Goal: Task Accomplishment & Management: Complete application form

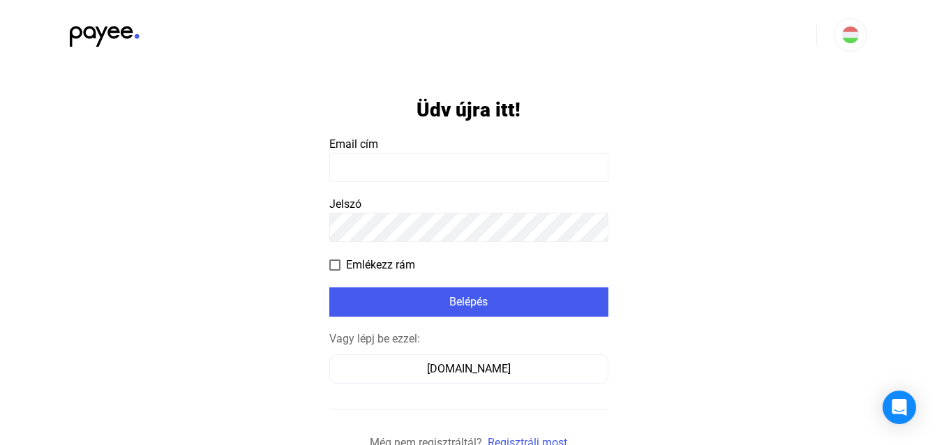
click at [403, 166] on input at bounding box center [468, 167] width 279 height 29
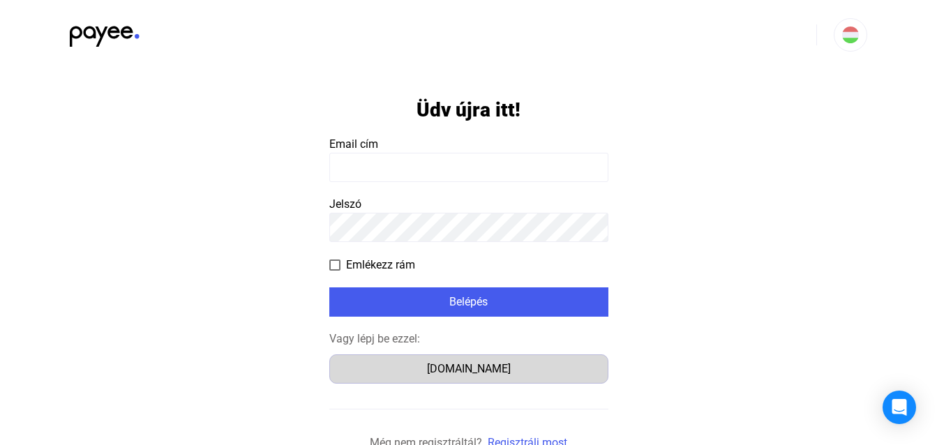
click at [468, 366] on div "[DOMAIN_NAME]" at bounding box center [468, 369] width 269 height 17
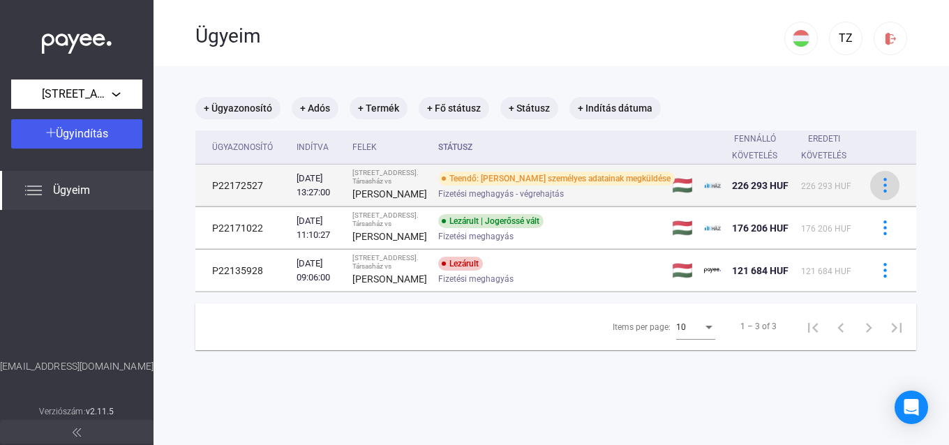
click at [874, 193] on div at bounding box center [884, 185] width 21 height 15
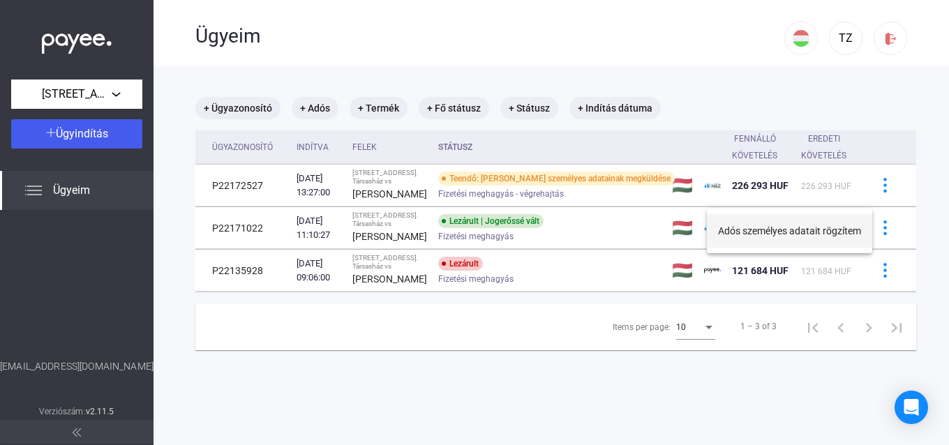
click at [792, 241] on button "Adós személyes adatait rögzítem" at bounding box center [789, 230] width 165 height 33
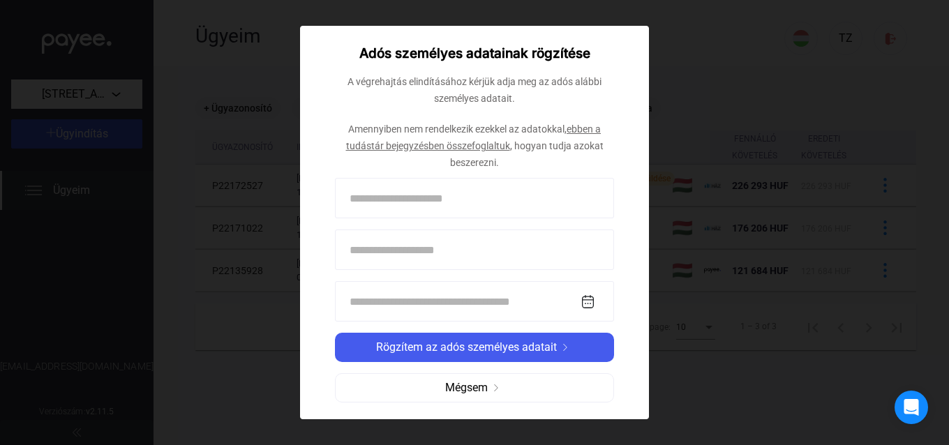
click at [621, 267] on div "Adós személyes adatainak rögzítése A végrehajtás elindításához kérjük adja meg …" at bounding box center [474, 223] width 349 height 394
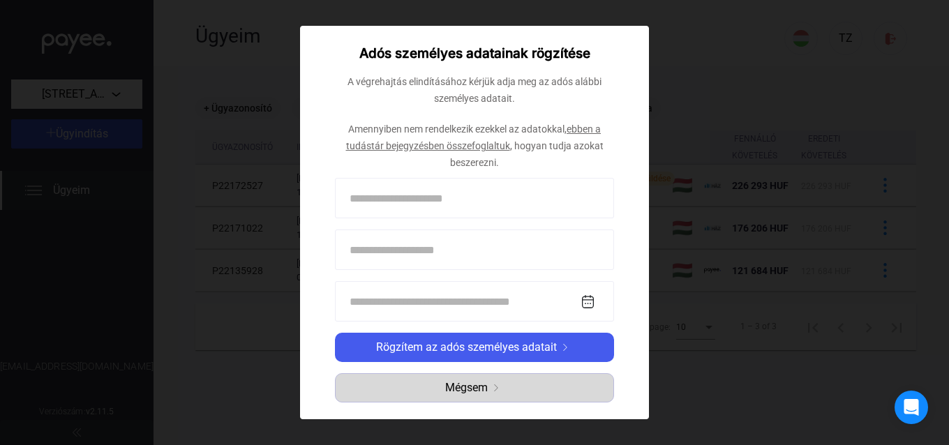
click at [477, 382] on span "Mégsem" at bounding box center [466, 388] width 43 height 17
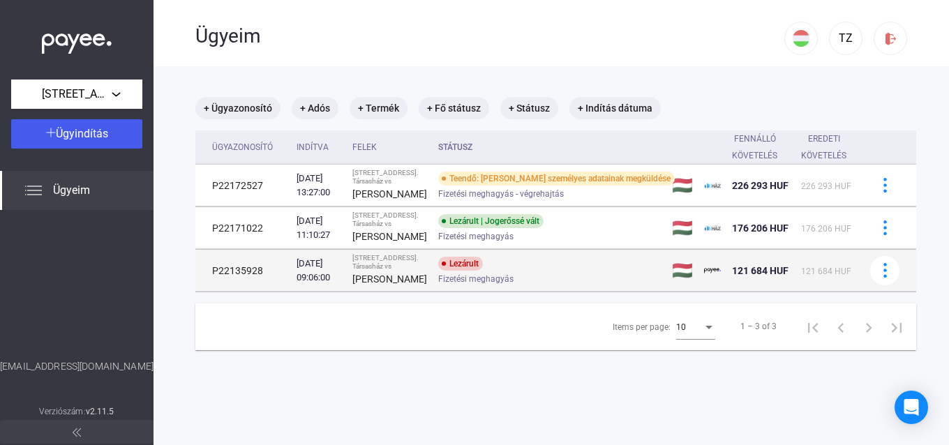
click at [438, 271] on div "Lezárult" at bounding box center [460, 264] width 45 height 14
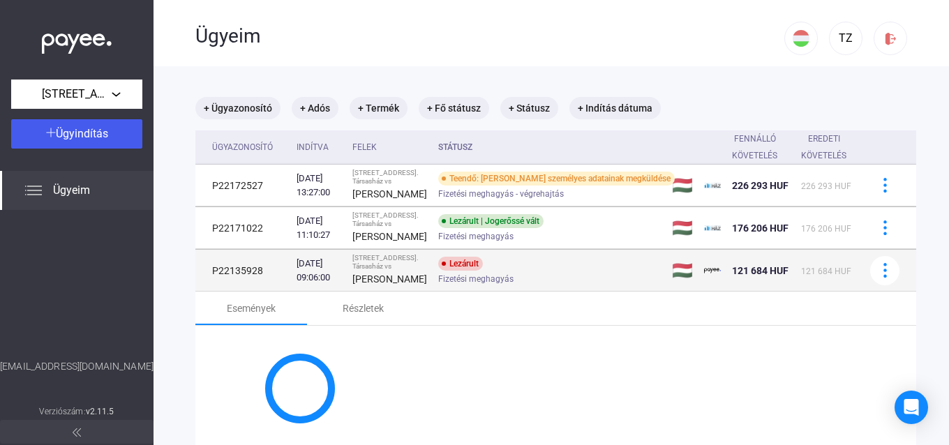
drag, startPoint x: 489, startPoint y: 313, endPoint x: 499, endPoint y: 311, distance: 10.0
click at [490, 284] on div "Lezárult Fizetési meghagyás" at bounding box center [549, 270] width 223 height 27
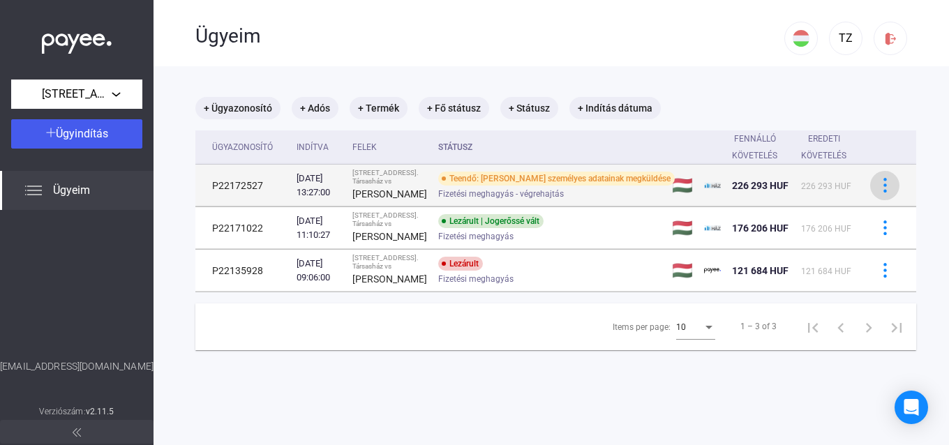
click at [878, 193] on img at bounding box center [885, 185] width 15 height 15
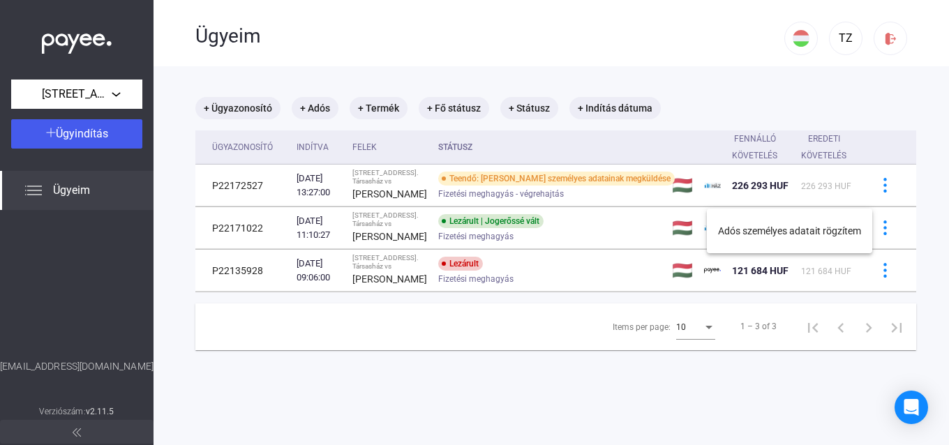
click at [262, 188] on div at bounding box center [474, 222] width 949 height 445
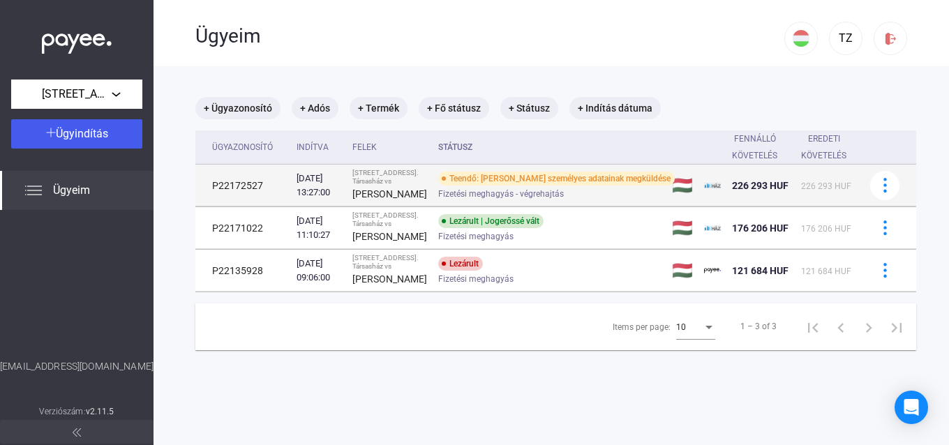
click at [449, 186] on div "Teendő: Adós személyes adatainak megküldése" at bounding box center [556, 179] width 237 height 14
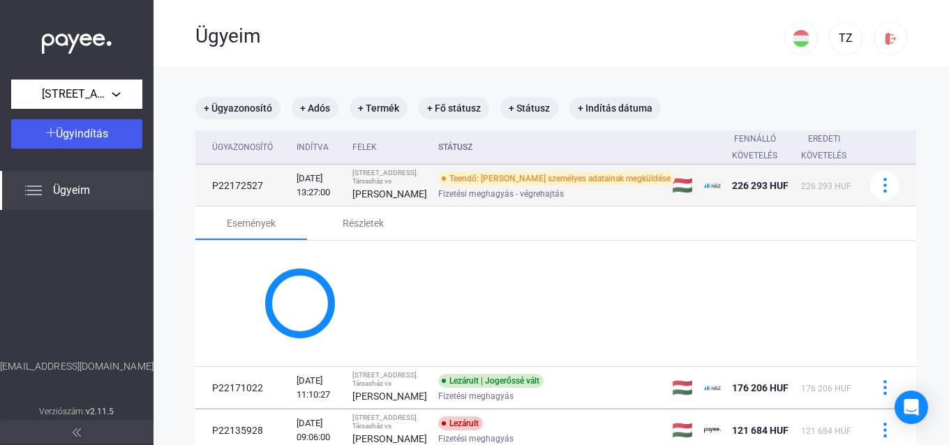
click at [449, 186] on div "Teendő: Adós személyes adatainak megküldése" at bounding box center [556, 179] width 237 height 14
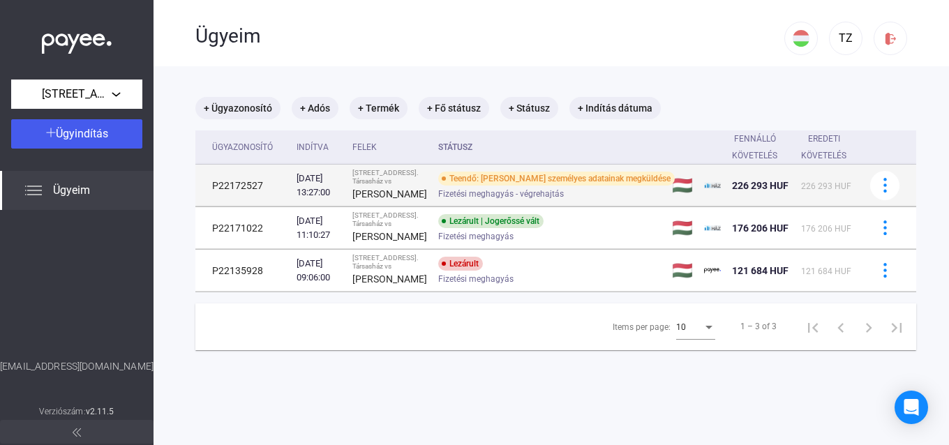
click at [449, 186] on div "Teendő: Adós személyes adatainak megküldése" at bounding box center [556, 179] width 237 height 14
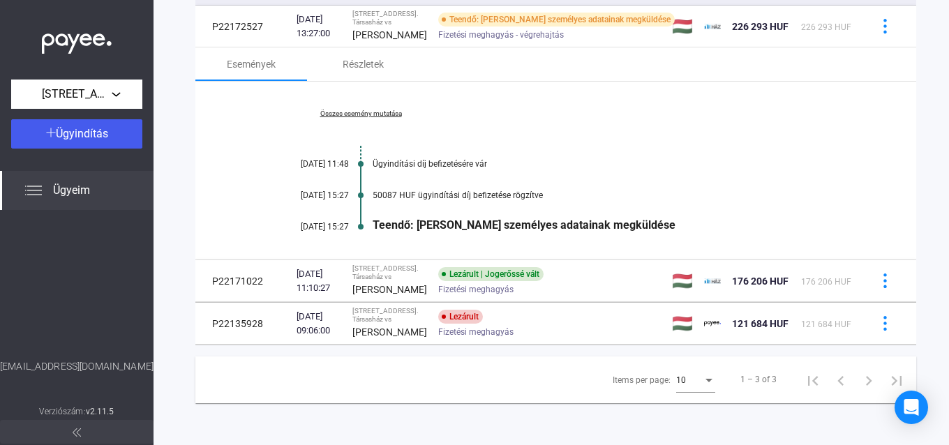
scroll to position [70, 0]
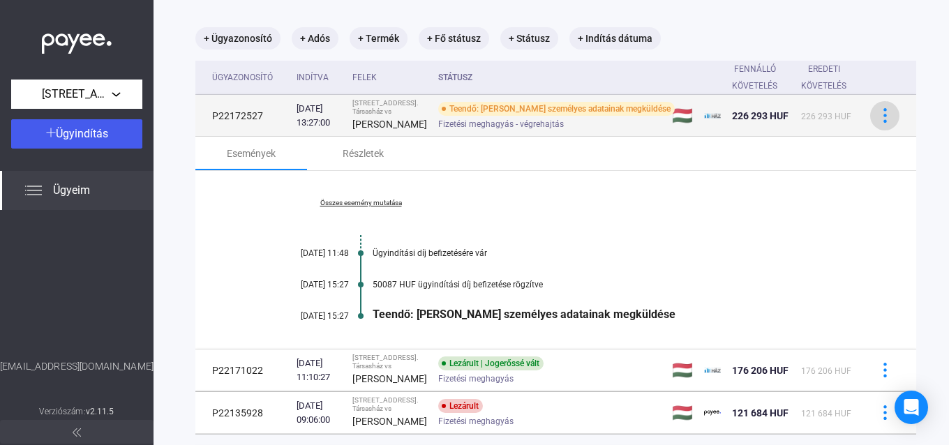
click at [874, 123] on div at bounding box center [884, 115] width 21 height 15
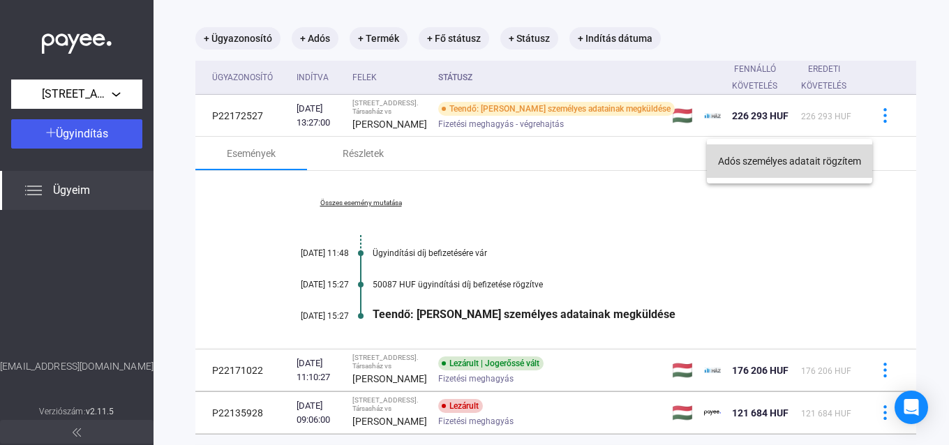
click at [812, 162] on button "Adós személyes adatait rögzítem" at bounding box center [789, 160] width 165 height 33
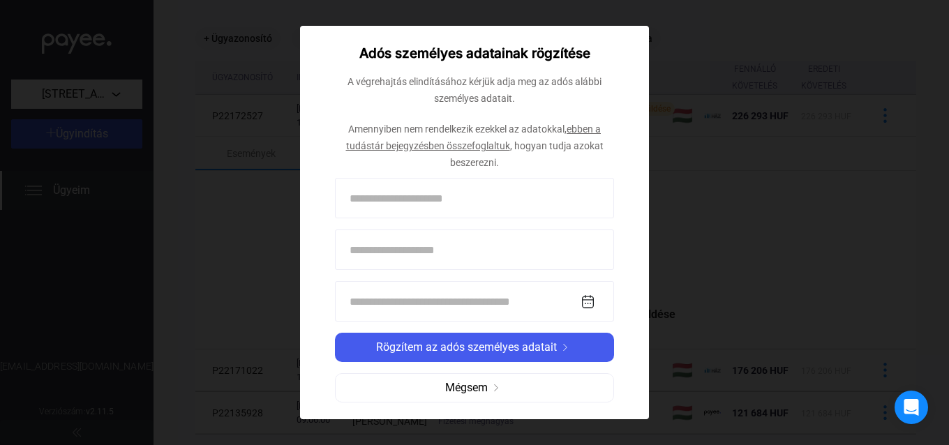
click at [468, 147] on link "ebben a tudástár bejegyzésben összefoglaltuk" at bounding box center [473, 138] width 255 height 28
click at [421, 147] on link "ebben a tudástár bejegyzésben összefoglaltuk" at bounding box center [473, 138] width 255 height 28
click at [590, 132] on link "ebben a tudástár bejegyzésben összefoglaltuk" at bounding box center [473, 138] width 255 height 28
drag, startPoint x: 212, startPoint y: 153, endPoint x: 252, endPoint y: 161, distance: 40.6
click at [214, 153] on div at bounding box center [474, 222] width 949 height 445
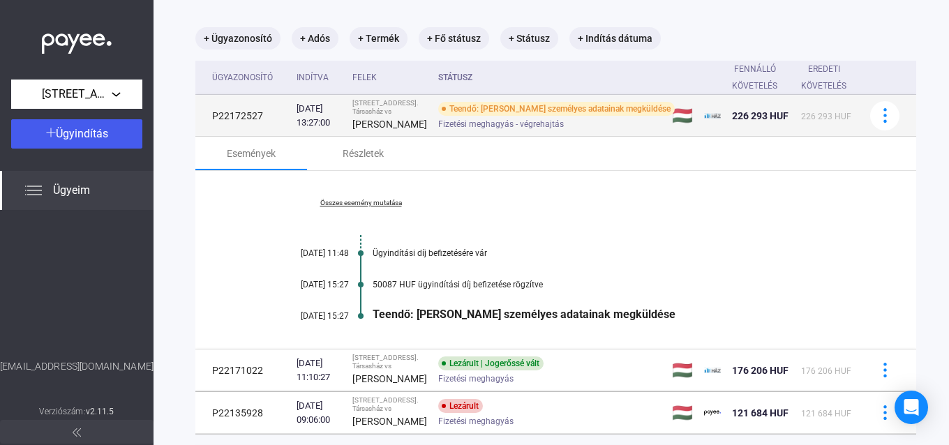
click at [875, 128] on td at bounding box center [891, 116] width 52 height 42
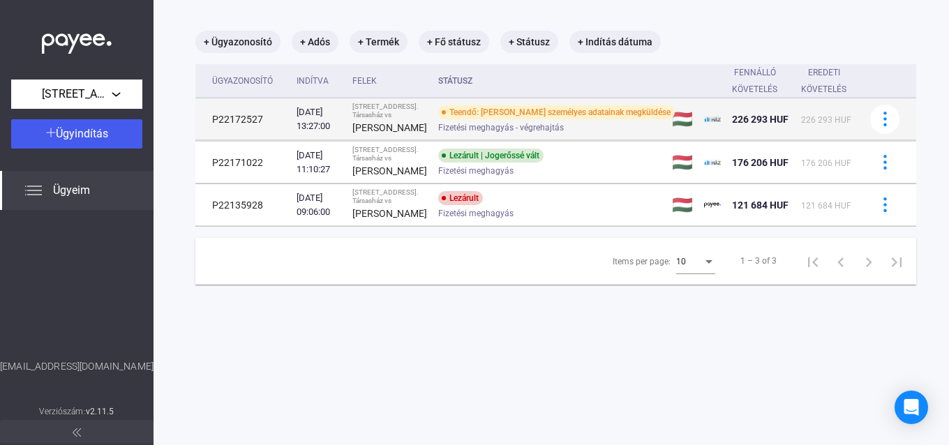
click at [874, 128] on td at bounding box center [891, 119] width 52 height 42
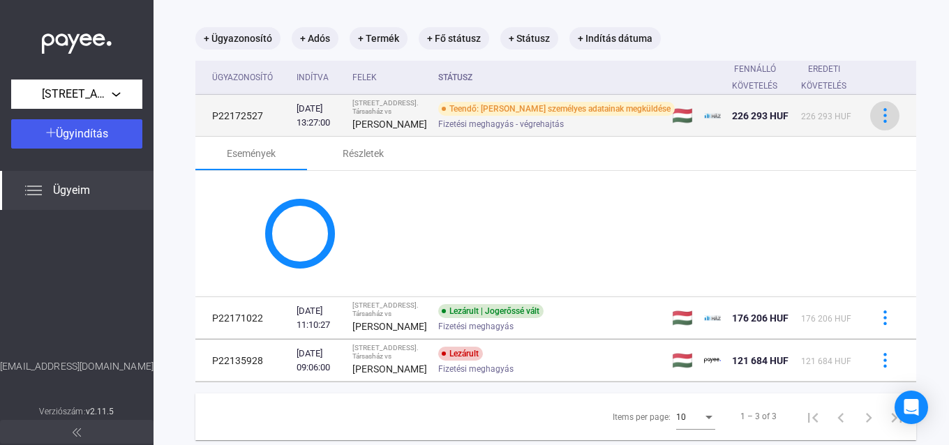
click at [878, 123] on img at bounding box center [885, 115] width 15 height 15
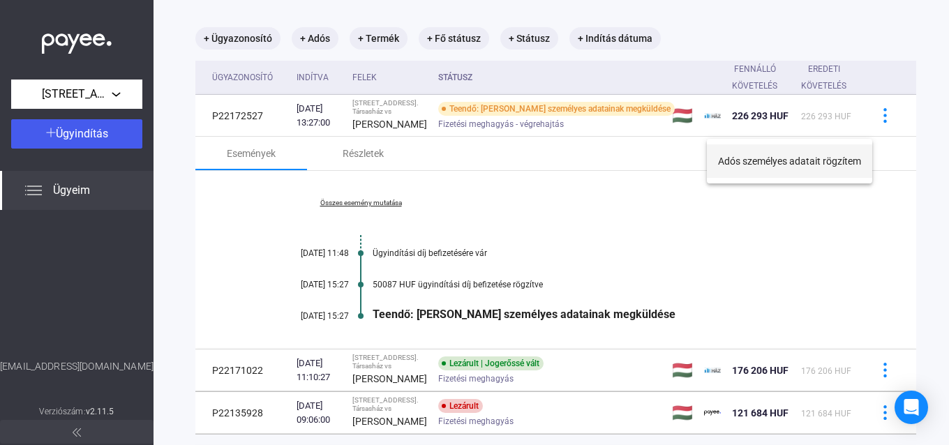
click at [777, 174] on button "Adós személyes adatait rögzítem" at bounding box center [789, 160] width 165 height 33
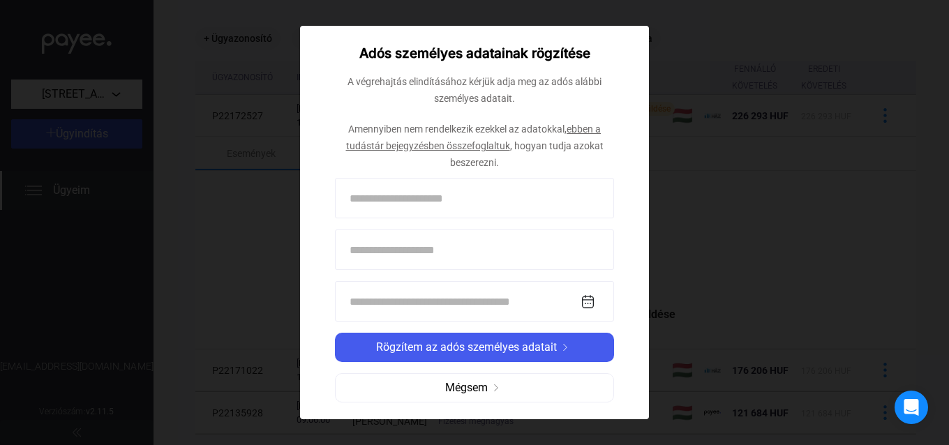
click at [581, 132] on link "ebben a tudástár bejegyzésben összefoglaltuk" at bounding box center [473, 138] width 255 height 28
